Goal: Information Seeking & Learning: Learn about a topic

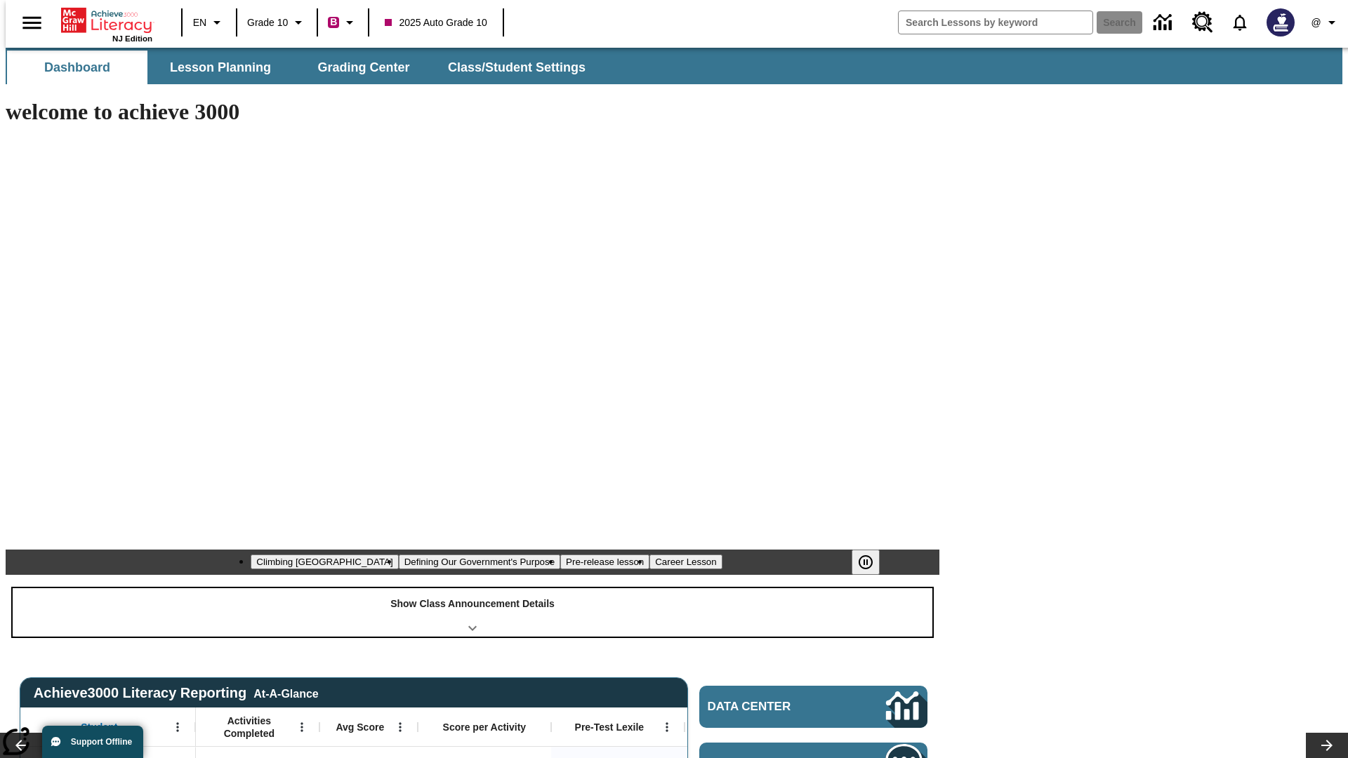
click at [472, 588] on div "Show Class Announcement Details" at bounding box center [473, 612] width 920 height 48
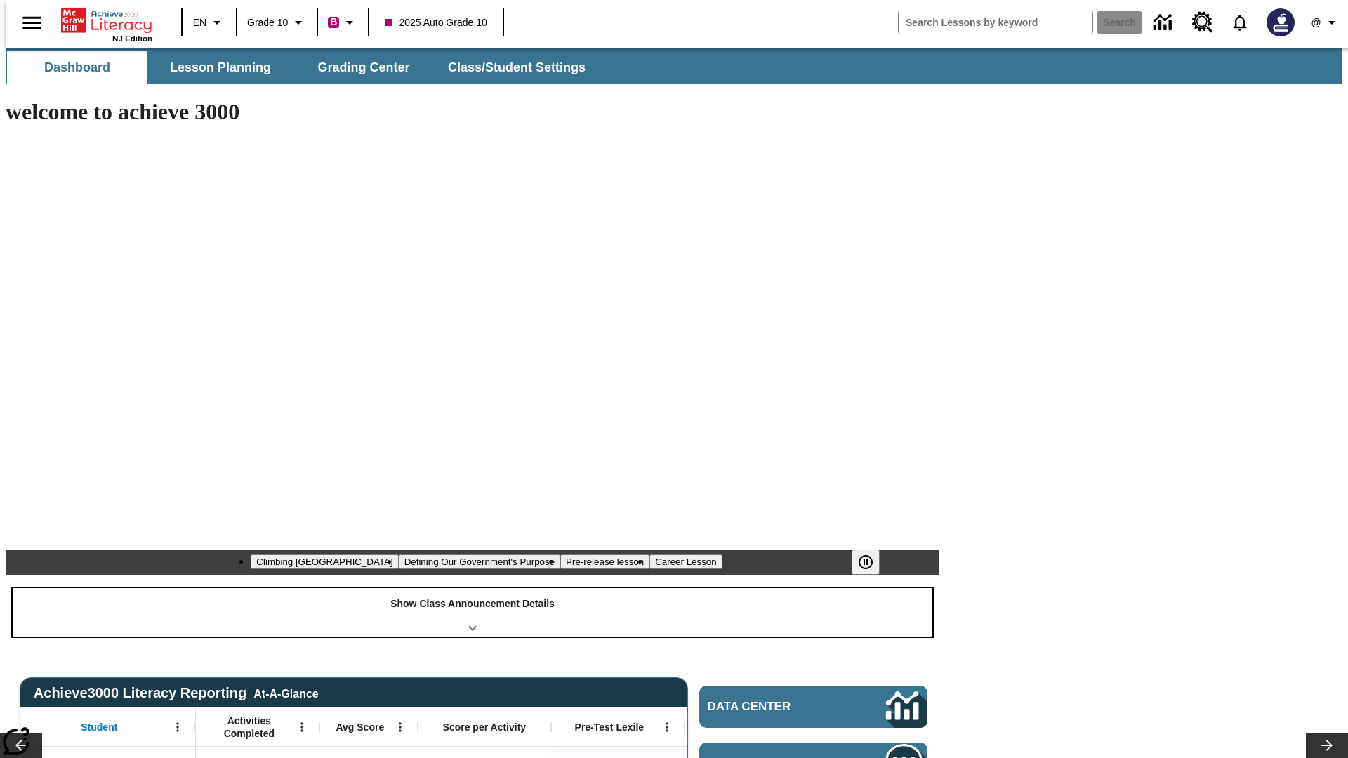
click at [472, 588] on div "Show Class Announcement Details" at bounding box center [473, 612] width 920 height 48
